Goal: Transaction & Acquisition: Book appointment/travel/reservation

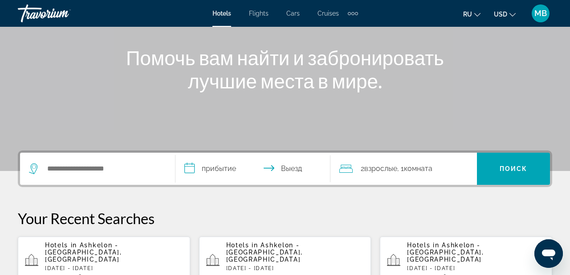
scroll to position [114, 0]
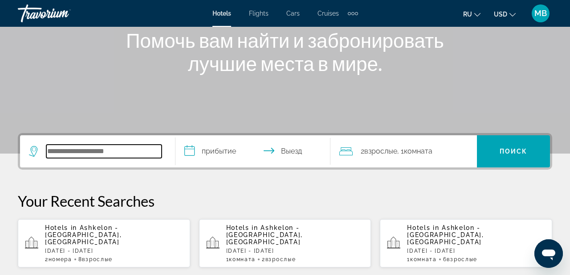
click at [111, 152] on input "Search widget" at bounding box center [103, 150] width 115 height 13
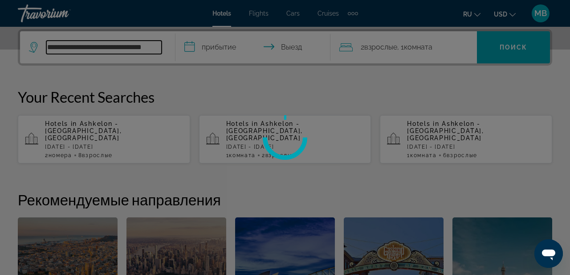
scroll to position [0, 5]
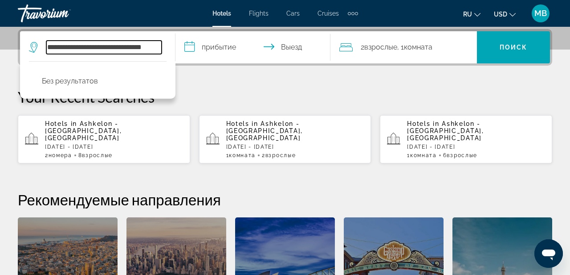
type input "**********"
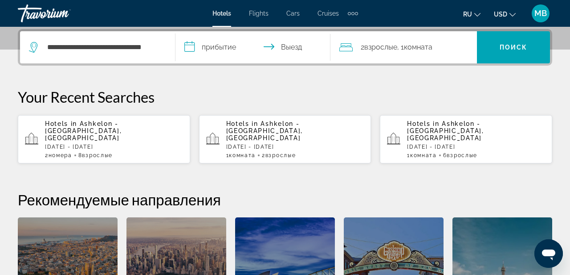
scroll to position [0, 0]
click at [226, 46] on input "**********" at bounding box center [255, 48] width 159 height 35
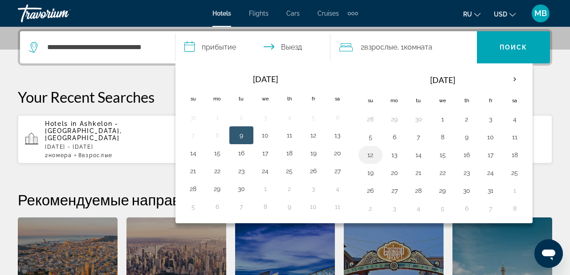
click at [371, 155] on button "12" at bounding box center [371, 154] width 14 height 12
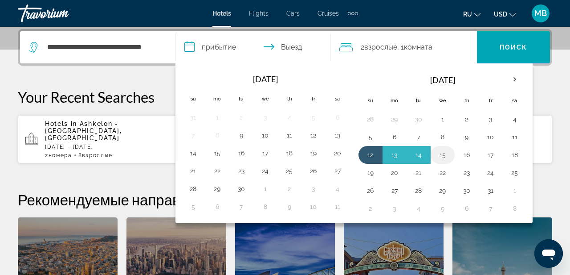
click at [445, 155] on button "15" at bounding box center [443, 154] width 14 height 12
type input "**********"
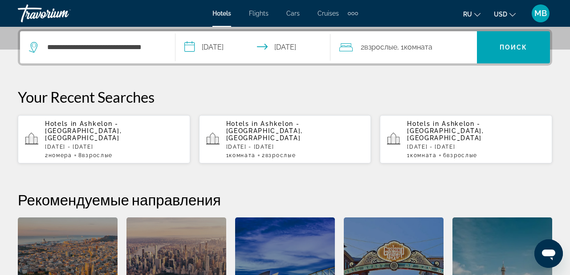
click at [401, 48] on span ", 1 Комната номера" at bounding box center [415, 47] width 35 height 12
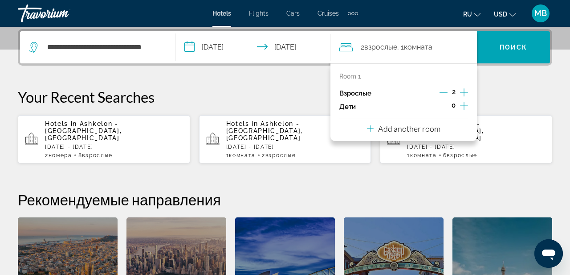
click at [463, 90] on icon "Increment adults" at bounding box center [464, 92] width 8 height 11
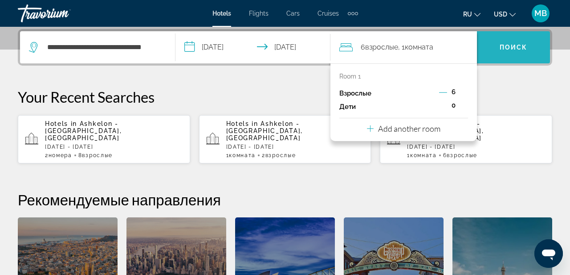
click at [518, 47] on span "Поиск" at bounding box center [514, 47] width 28 height 7
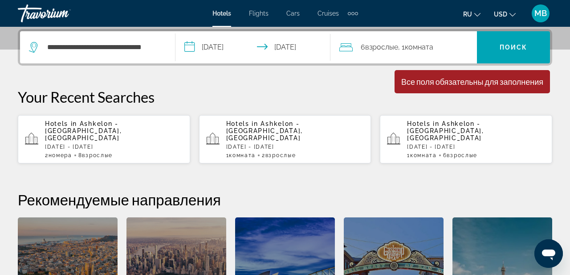
click at [378, 47] on span "Взрослые" at bounding box center [381, 47] width 33 height 8
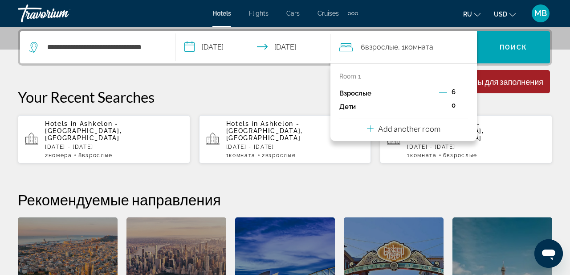
click at [454, 90] on span "6" at bounding box center [454, 91] width 4 height 7
click at [325, 89] on p "Your Recent Searches" at bounding box center [285, 97] width 535 height 18
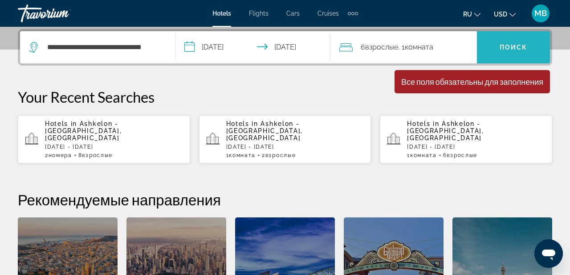
click at [510, 46] on span "Поиск" at bounding box center [514, 47] width 28 height 7
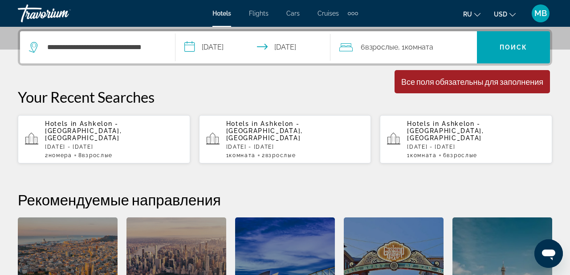
click at [137, 132] on p "Hotels in Ashkelon - Southern Coast, Israel" at bounding box center [114, 130] width 138 height 21
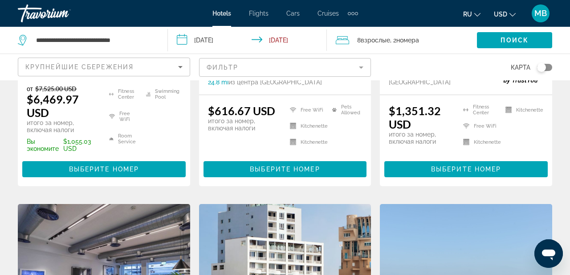
scroll to position [248, 0]
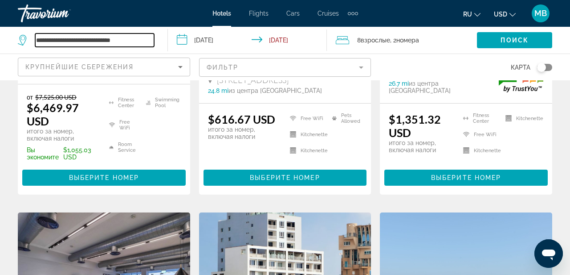
drag, startPoint x: 114, startPoint y: 41, endPoint x: 33, endPoint y: 40, distance: 80.2
click at [33, 40] on div "**********" at bounding box center [86, 39] width 136 height 13
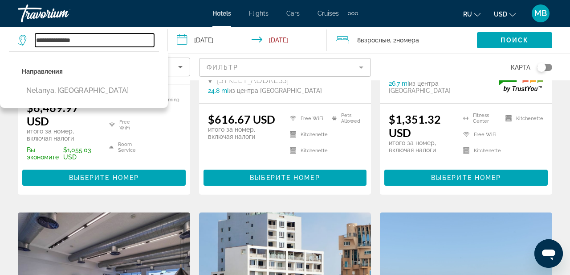
click at [88, 41] on input "**********" at bounding box center [94, 39] width 119 height 13
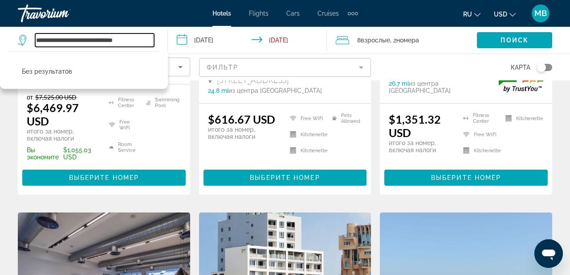
type input "**********"
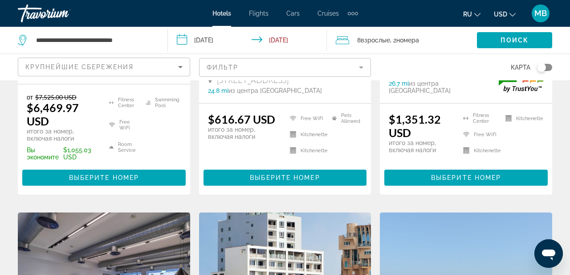
click at [184, 40] on input "**********" at bounding box center [249, 41] width 163 height 29
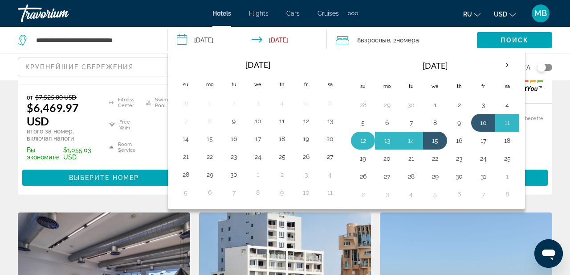
click at [365, 139] on button "12" at bounding box center [363, 140] width 14 height 12
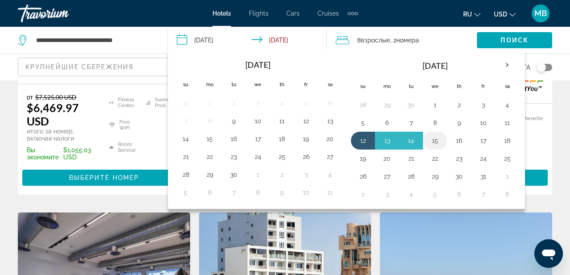
drag, startPoint x: 365, startPoint y: 139, endPoint x: 435, endPoint y: 141, distance: 70.4
click at [435, 141] on tr "12 13 14 15 16 17 18" at bounding box center [435, 140] width 168 height 18
click at [435, 141] on button "15" at bounding box center [435, 140] width 14 height 12
type input "**********"
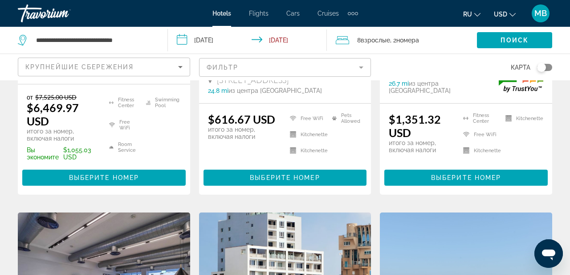
click at [378, 40] on span "Взрослые" at bounding box center [375, 40] width 29 height 7
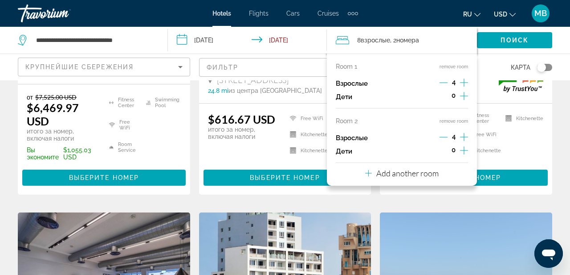
click at [444, 137] on icon "Decrement adults" at bounding box center [444, 137] width 8 height 0
click at [465, 82] on icon "Increment adults" at bounding box center [464, 82] width 8 height 11
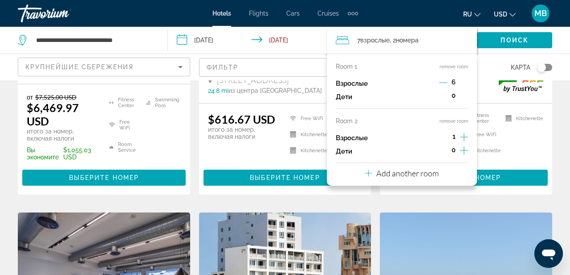
click at [517, 157] on ul "Fitness Center Free WiFi Kitchenette Kitchenette" at bounding box center [497, 136] width 91 height 48
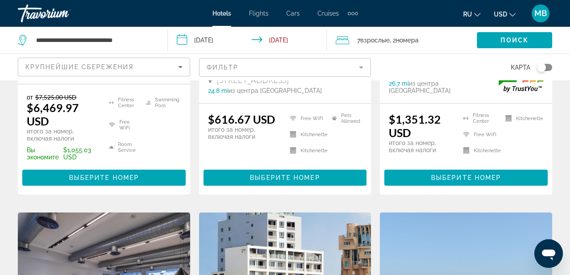
click at [405, 36] on span ", 2 Комната номера" at bounding box center [404, 40] width 29 height 12
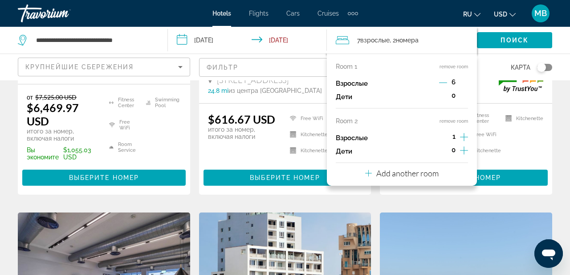
click at [451, 120] on button "remove room" at bounding box center [454, 121] width 29 height 6
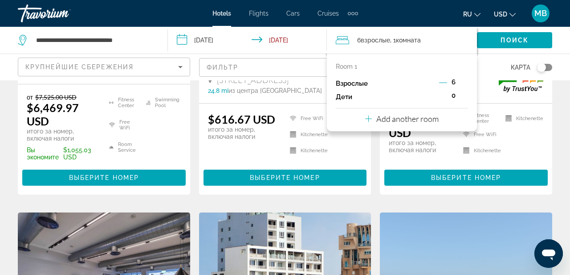
click at [453, 82] on span "6" at bounding box center [454, 81] width 4 height 7
click at [528, 145] on ul "Fitness Center Free WiFi Kitchenette Kitchenette" at bounding box center [497, 136] width 91 height 48
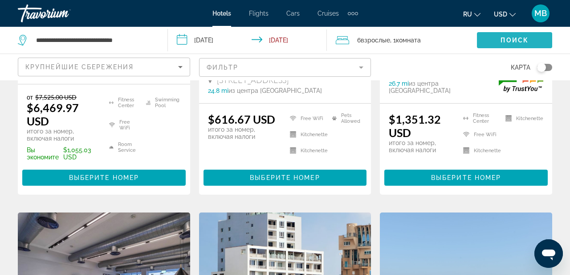
click at [498, 41] on span "Search widget" at bounding box center [514, 39] width 75 height 21
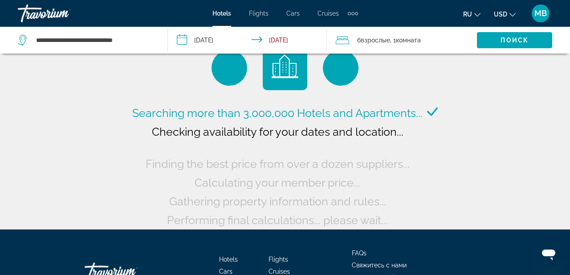
scroll to position [19, 0]
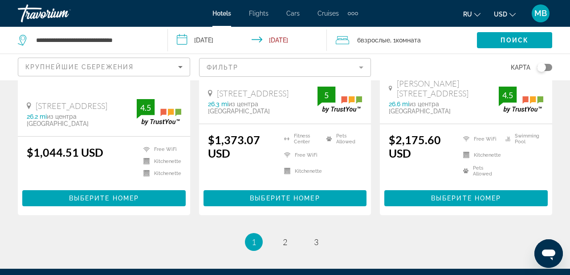
scroll to position [1255, 0]
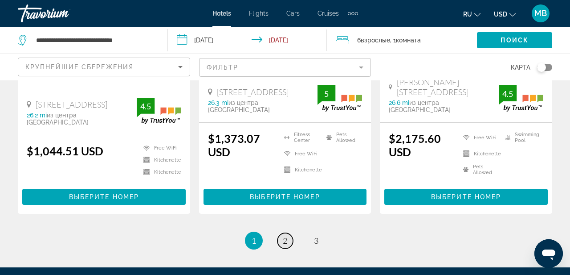
click at [284, 235] on span "2" at bounding box center [285, 240] width 4 height 10
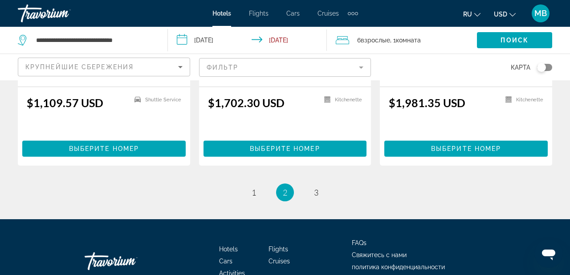
scroll to position [1295, 0]
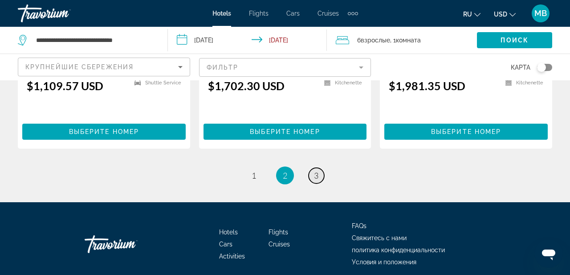
click at [317, 170] on span "3" at bounding box center [316, 175] width 4 height 10
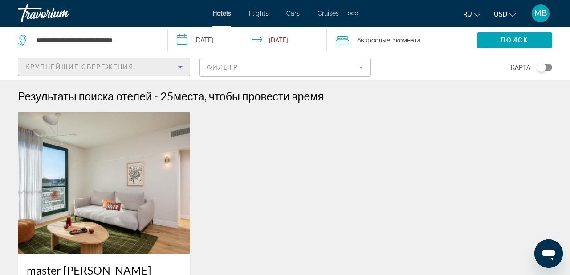
click at [179, 67] on icon "Sort by" at bounding box center [180, 67] width 11 height 11
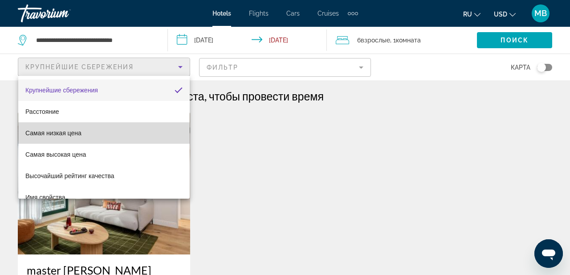
click at [78, 135] on span "Самая низкая цена" at bounding box center [53, 132] width 56 height 7
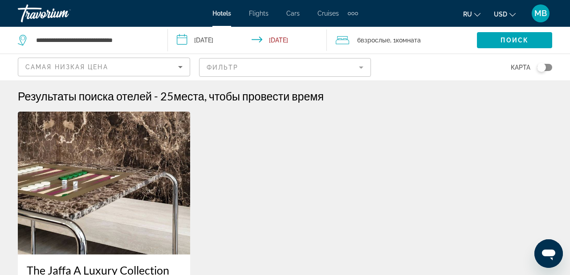
click at [361, 68] on mat-form-field "Фильтр" at bounding box center [285, 67] width 172 height 19
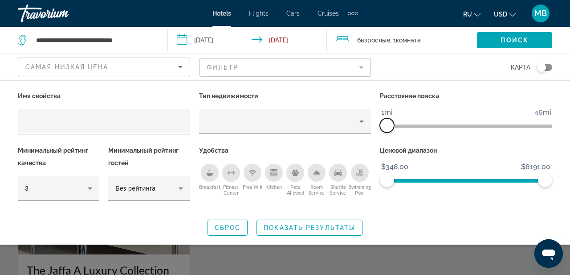
drag, startPoint x: 491, startPoint y: 127, endPoint x: 381, endPoint y: 141, distance: 111.0
click at [381, 141] on div "Расстояние поиска 1mi 46mi 1mi" at bounding box center [466, 117] width 181 height 54
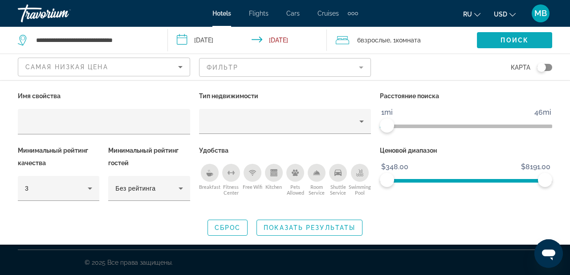
click at [495, 38] on span "Search widget" at bounding box center [514, 39] width 75 height 21
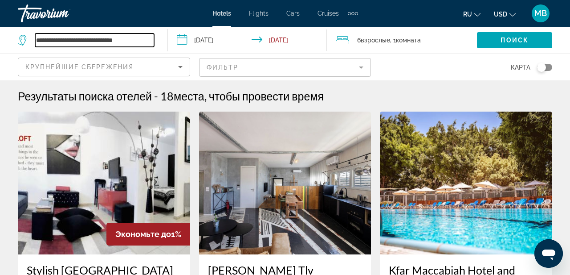
click at [81, 40] on input "**********" at bounding box center [94, 39] width 119 height 13
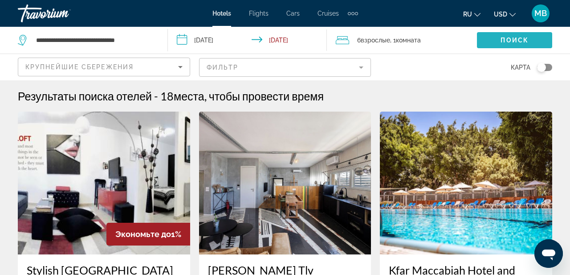
click at [501, 39] on span "Поиск" at bounding box center [515, 40] width 28 height 7
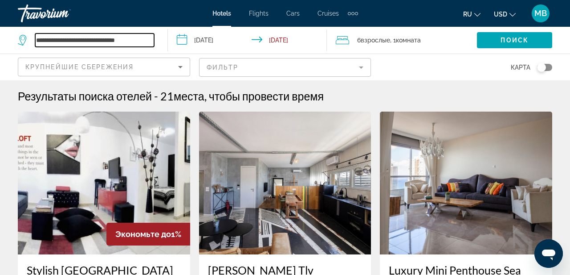
drag, startPoint x: 81, startPoint y: 41, endPoint x: 148, endPoint y: 35, distance: 68.0
click at [148, 35] on input "**********" at bounding box center [94, 39] width 119 height 13
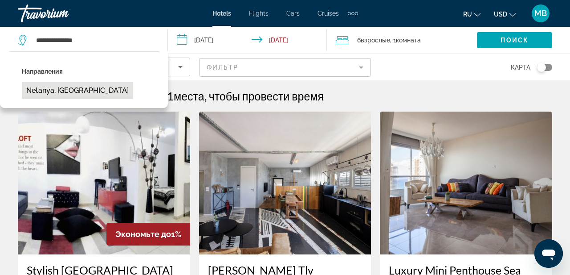
click at [65, 87] on button "Netanya, [GEOGRAPHIC_DATA]" at bounding box center [77, 90] width 111 height 17
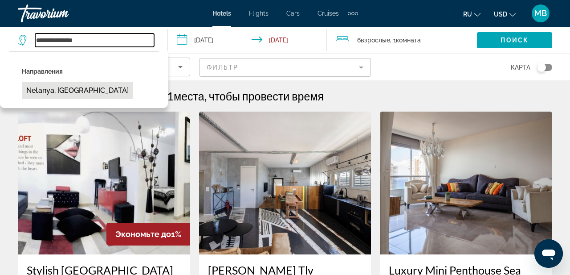
type input "**********"
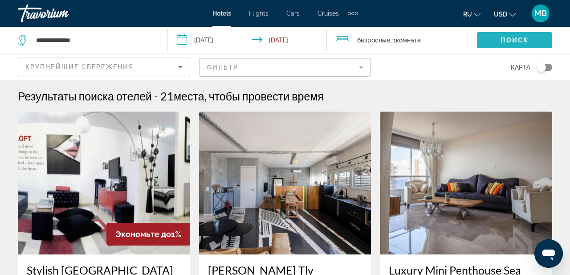
click at [513, 39] on span "Поиск" at bounding box center [515, 40] width 28 height 7
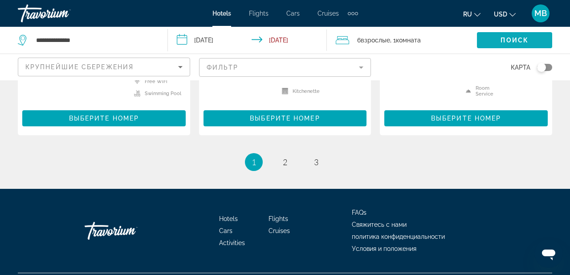
scroll to position [1333, 0]
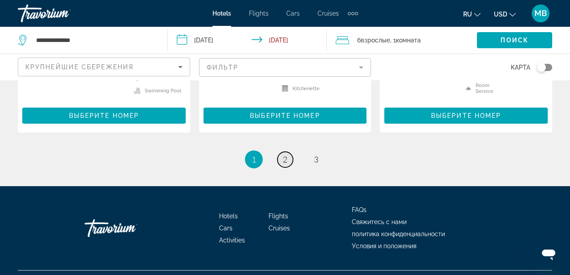
click at [285, 154] on span "2" at bounding box center [285, 159] width 4 height 10
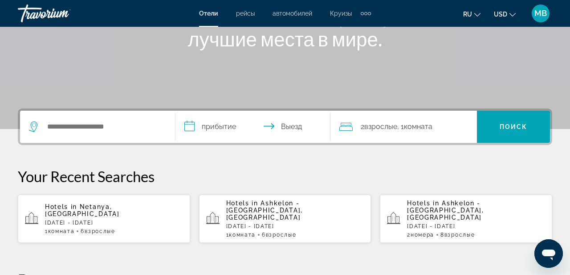
scroll to position [162, 0]
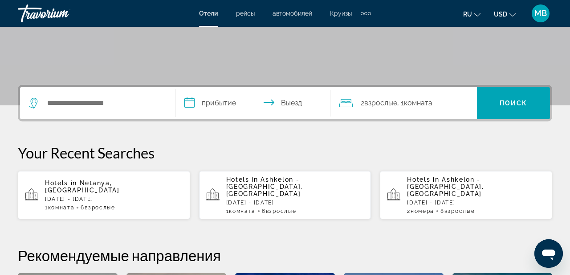
click at [107, 196] on p "[DATE] - [DATE]" at bounding box center [114, 199] width 138 height 6
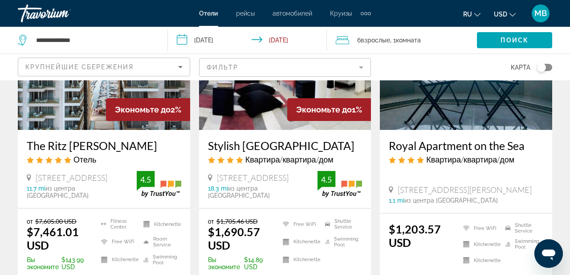
scroll to position [123, 0]
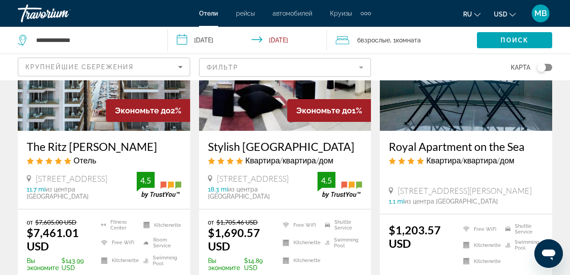
click at [514, 14] on icon "Change currency" at bounding box center [513, 15] width 6 height 6
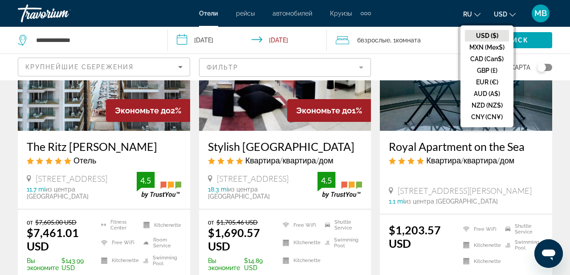
click at [498, 35] on button "USD ($)" at bounding box center [487, 36] width 44 height 12
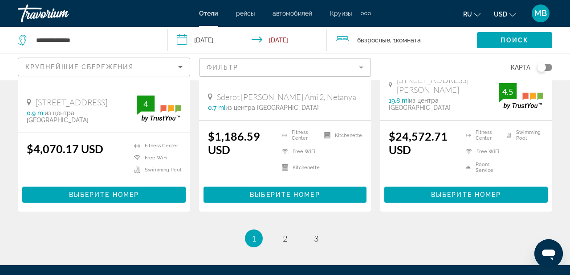
scroll to position [1338, 0]
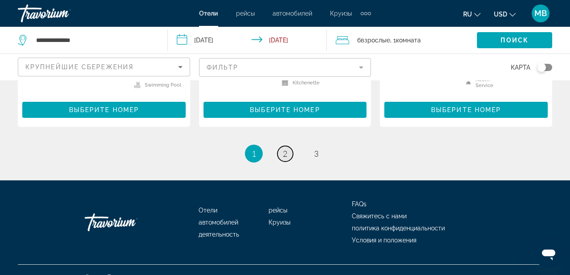
click at [286, 148] on span "2" at bounding box center [285, 153] width 4 height 10
